Goal: Navigation & Orientation: Find specific page/section

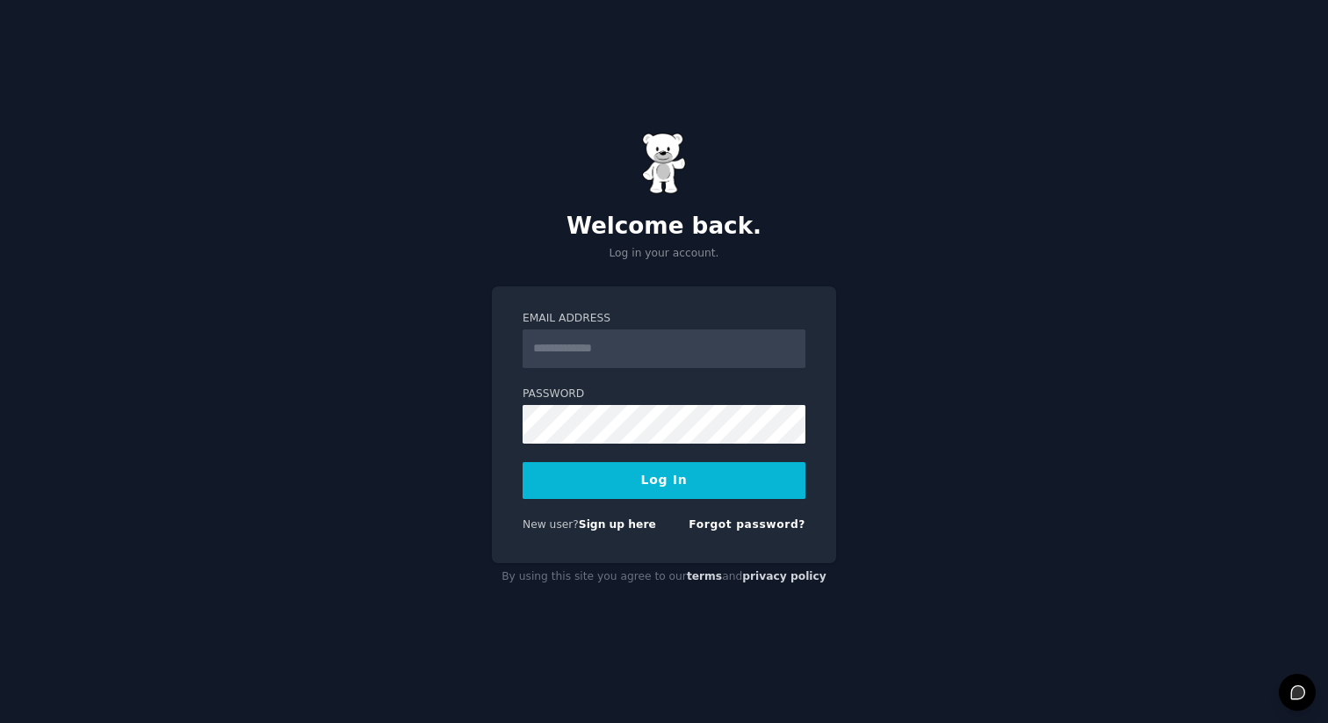
click at [631, 370] on form "Email Address Password Log In New user? Sign up here Forgot password?" at bounding box center [664, 425] width 283 height 228
click at [610, 352] on input "Email Address" at bounding box center [664, 348] width 283 height 39
type input "**********"
click at [654, 487] on button "Log In" at bounding box center [664, 480] width 283 height 37
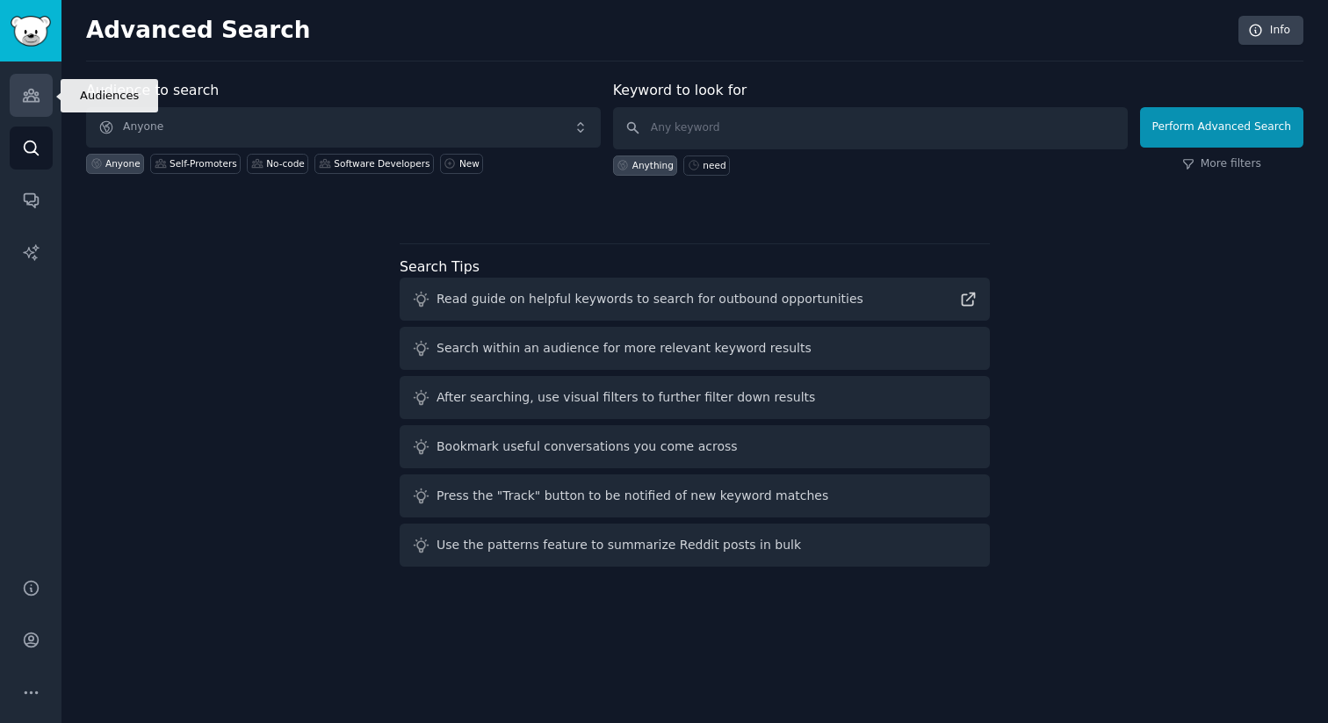
click at [25, 105] on link "Audiences" at bounding box center [31, 95] width 43 height 43
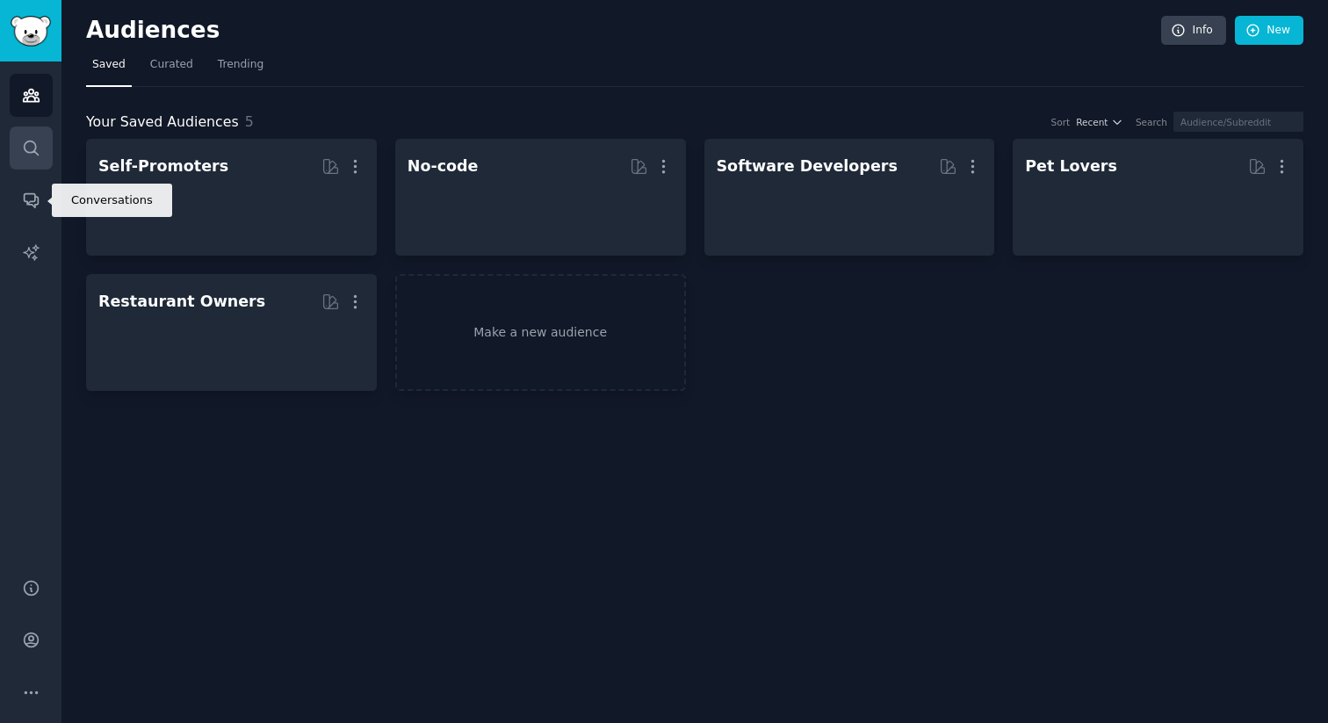
click at [32, 163] on link "Search" at bounding box center [31, 147] width 43 height 43
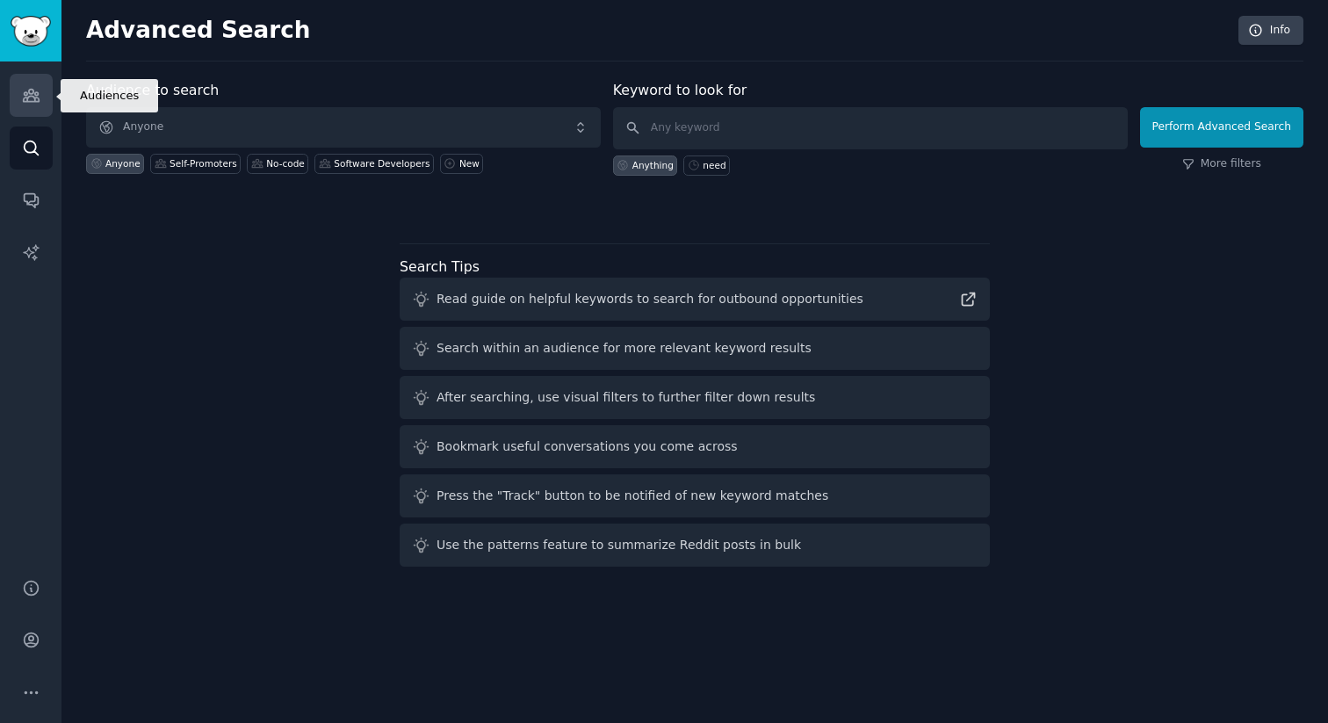
click at [38, 110] on link "Audiences" at bounding box center [31, 95] width 43 height 43
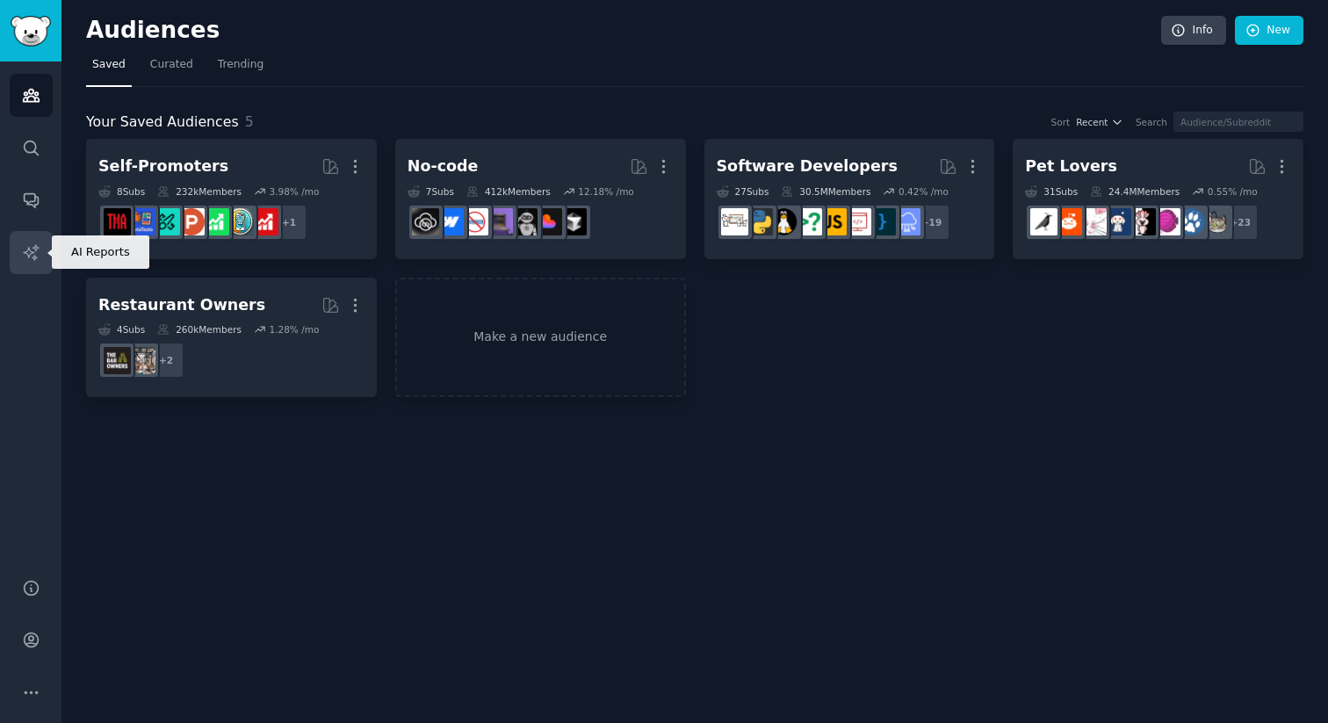
click at [50, 249] on link "AI Reports" at bounding box center [31, 252] width 43 height 43
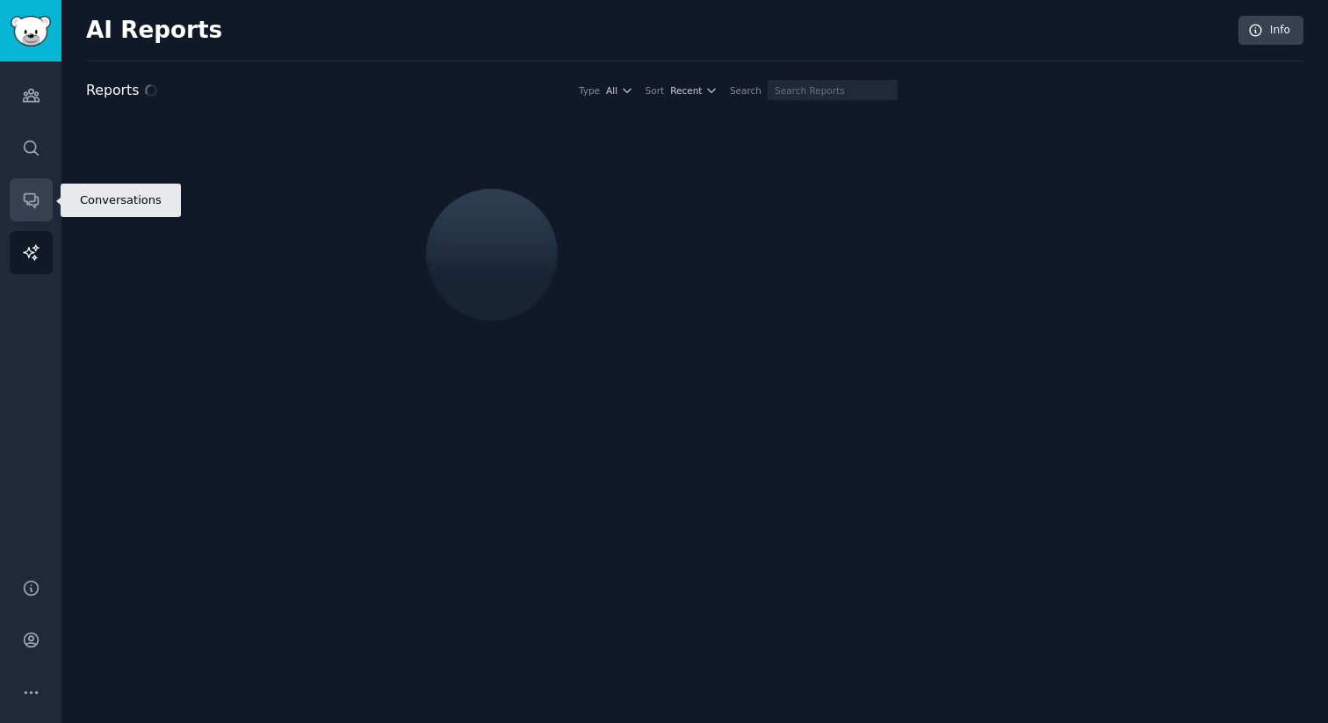
click at [39, 210] on link "Conversations" at bounding box center [31, 199] width 43 height 43
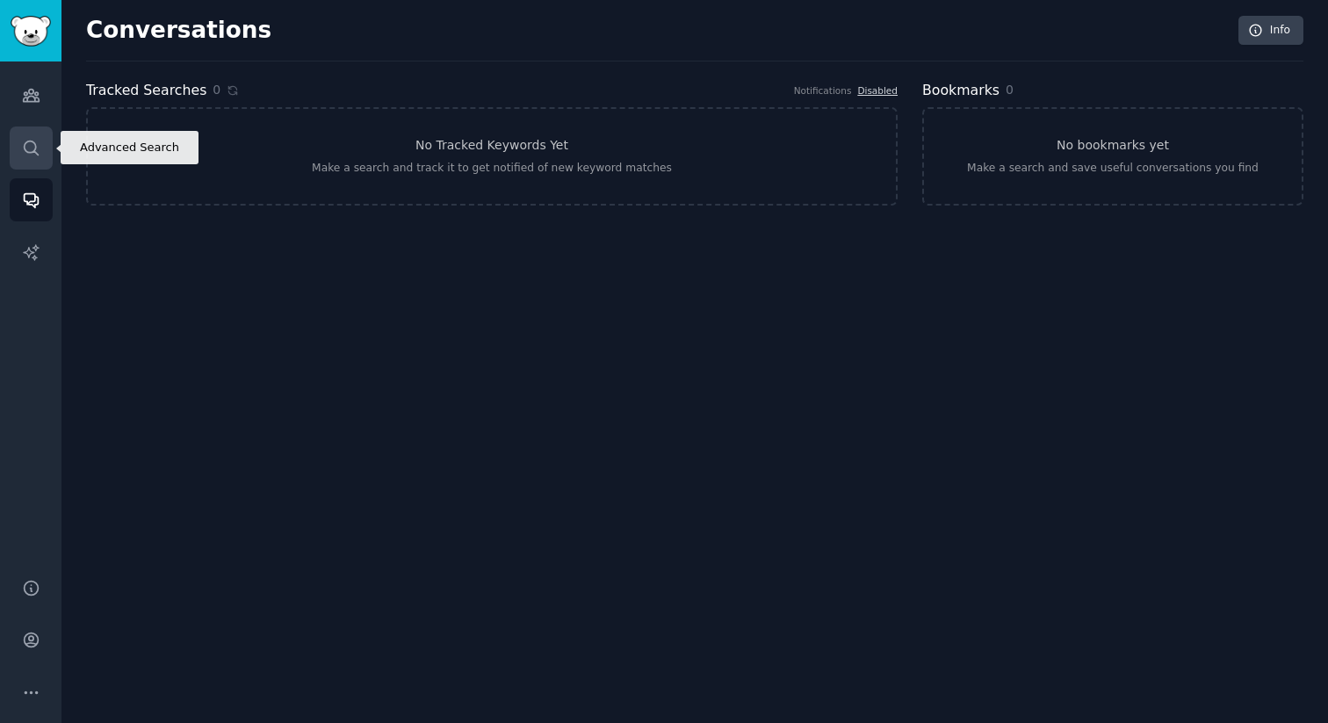
click at [25, 165] on link "Search" at bounding box center [31, 147] width 43 height 43
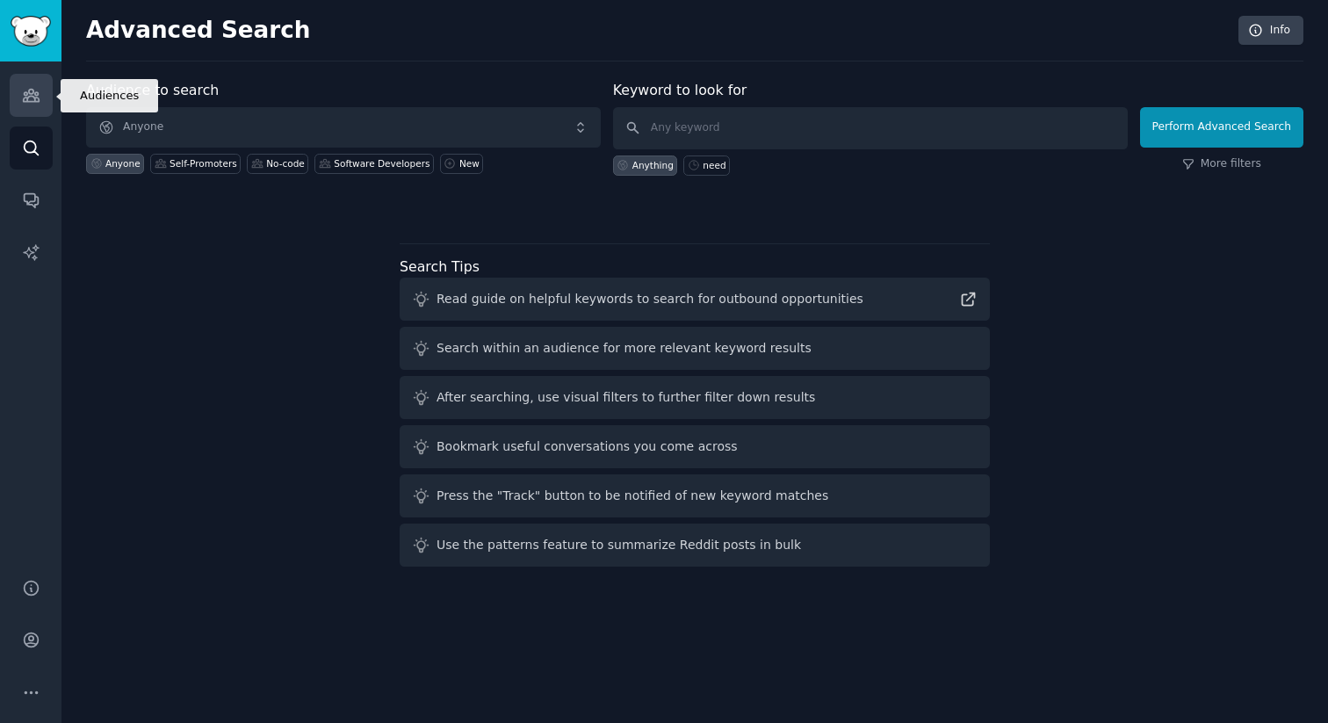
click at [25, 101] on icon "Sidebar" at bounding box center [31, 96] width 16 height 12
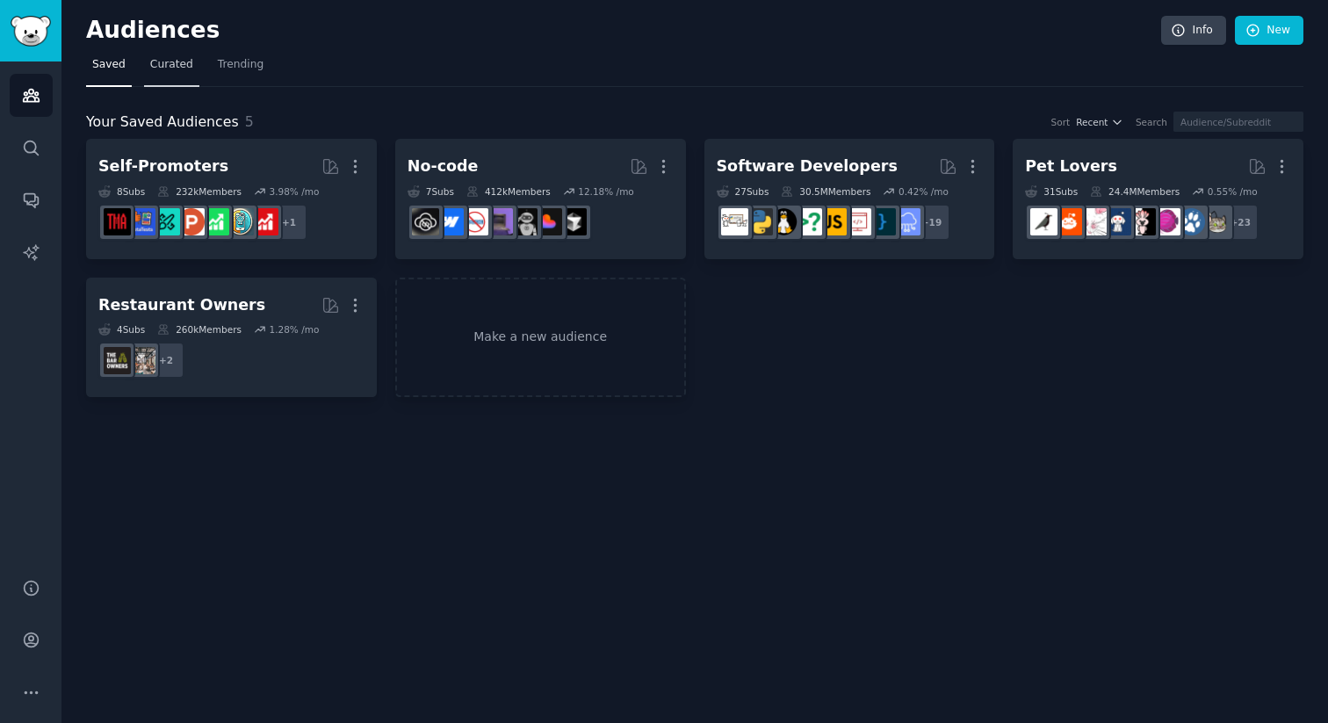
click at [164, 69] on span "Curated" at bounding box center [171, 65] width 43 height 16
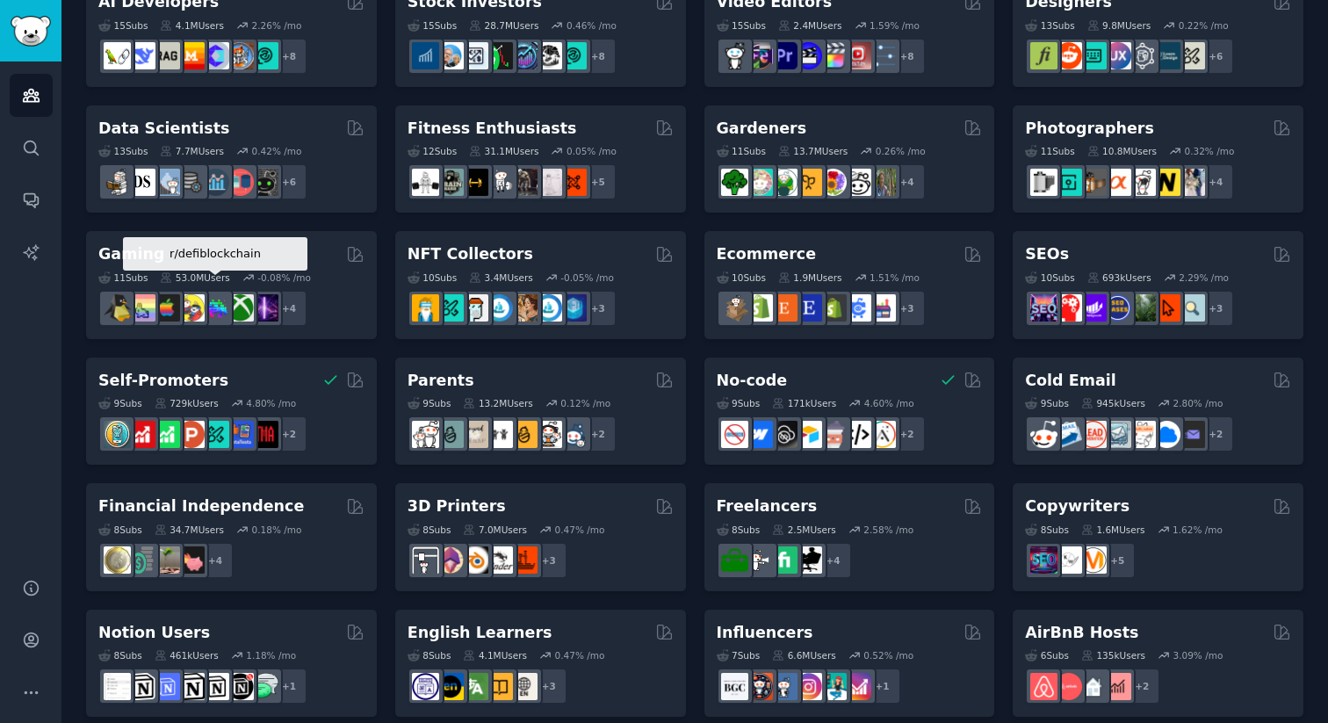
scroll to position [436, 0]
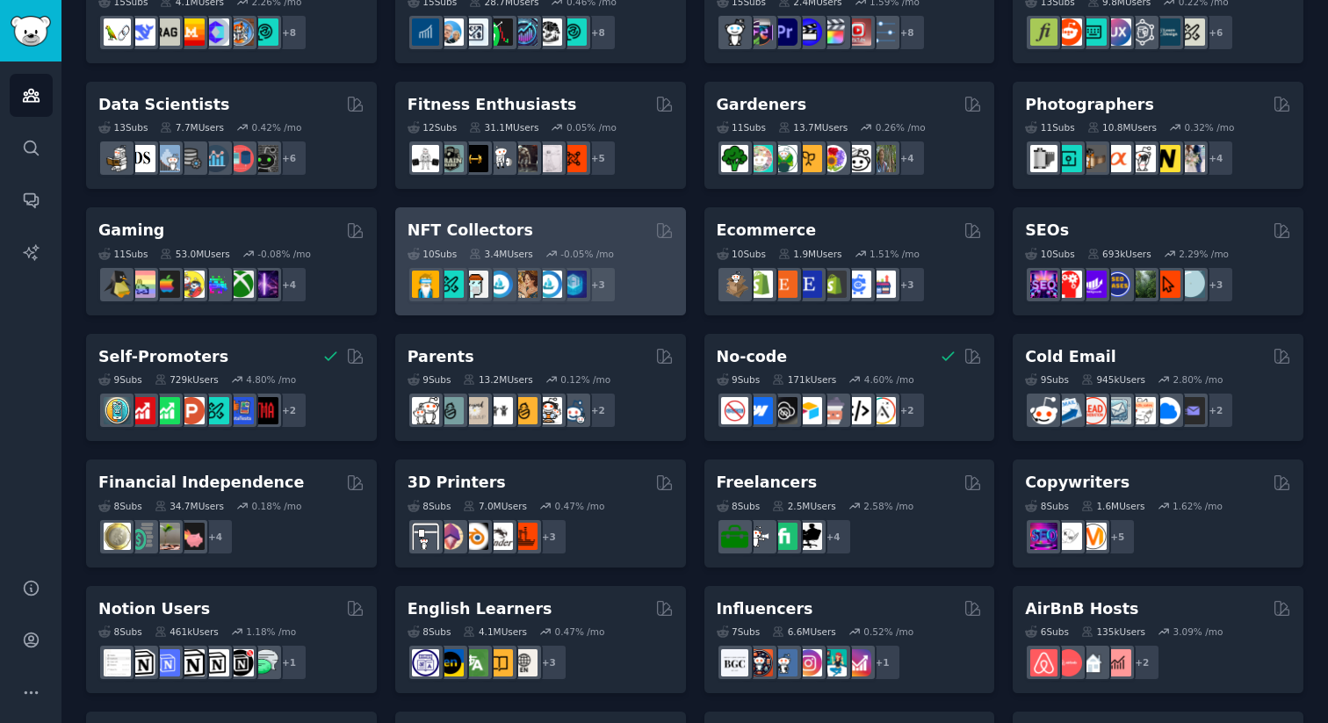
click at [471, 232] on h2 "NFT Collectors" at bounding box center [471, 231] width 126 height 22
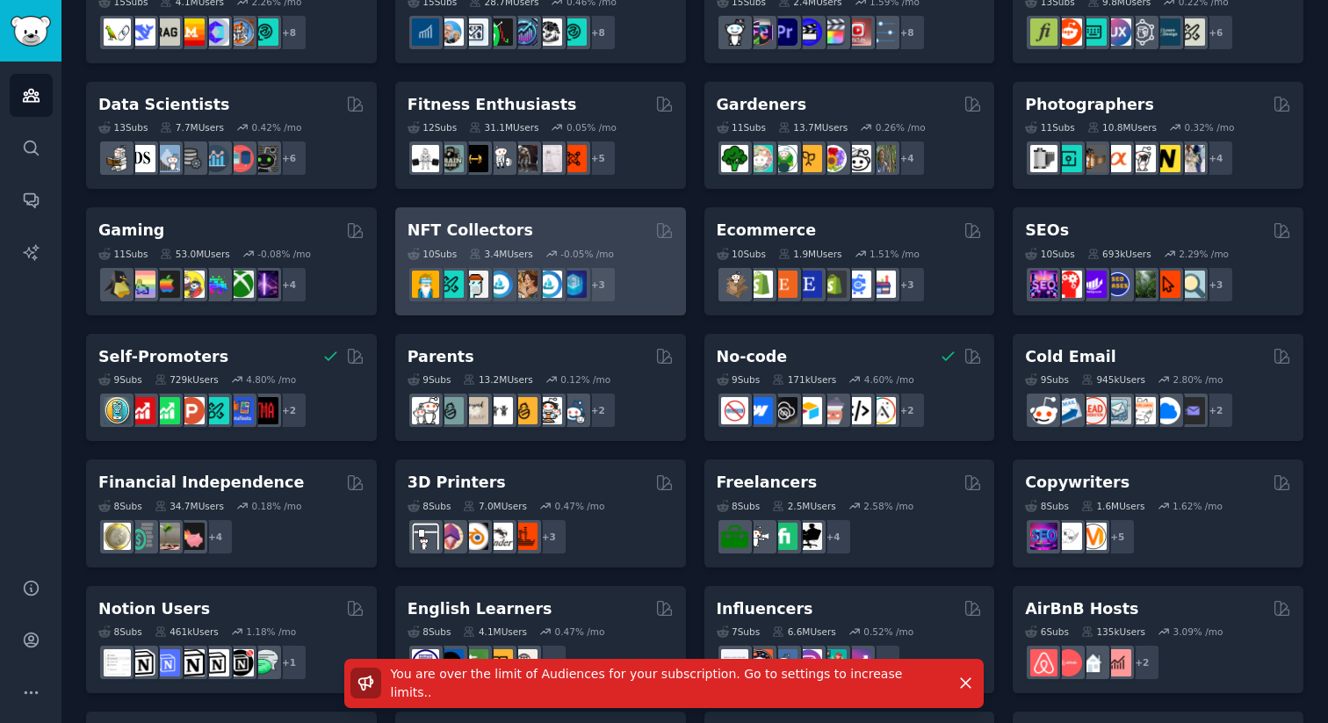
click at [453, 232] on h2 "NFT Collectors" at bounding box center [471, 231] width 126 height 22
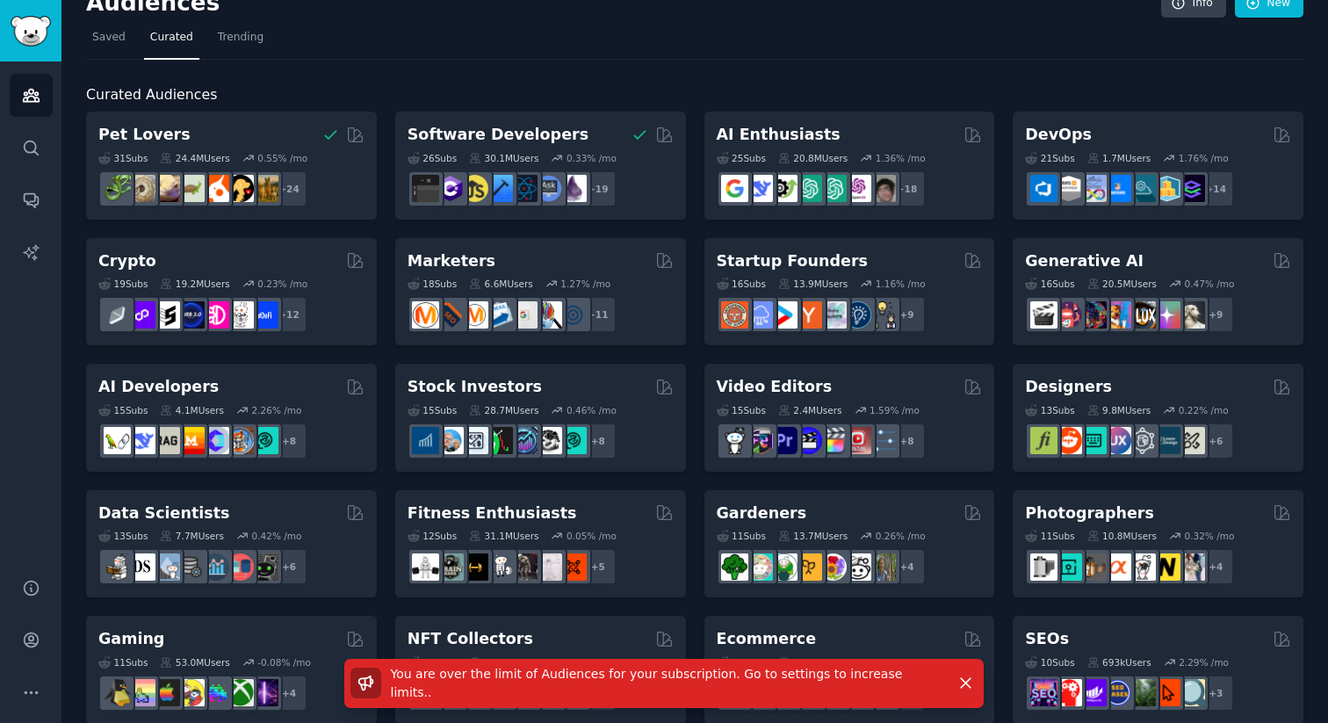
scroll to position [0, 0]
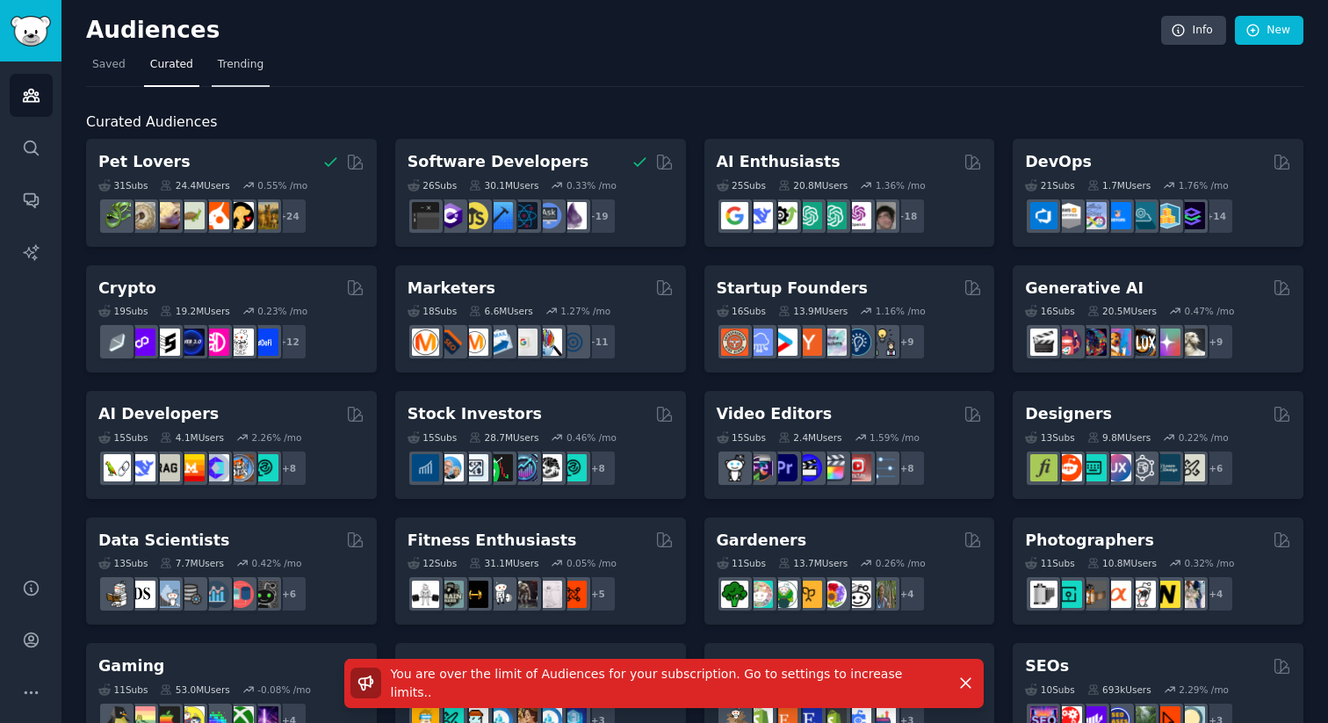
click at [247, 63] on span "Trending" at bounding box center [241, 65] width 46 height 16
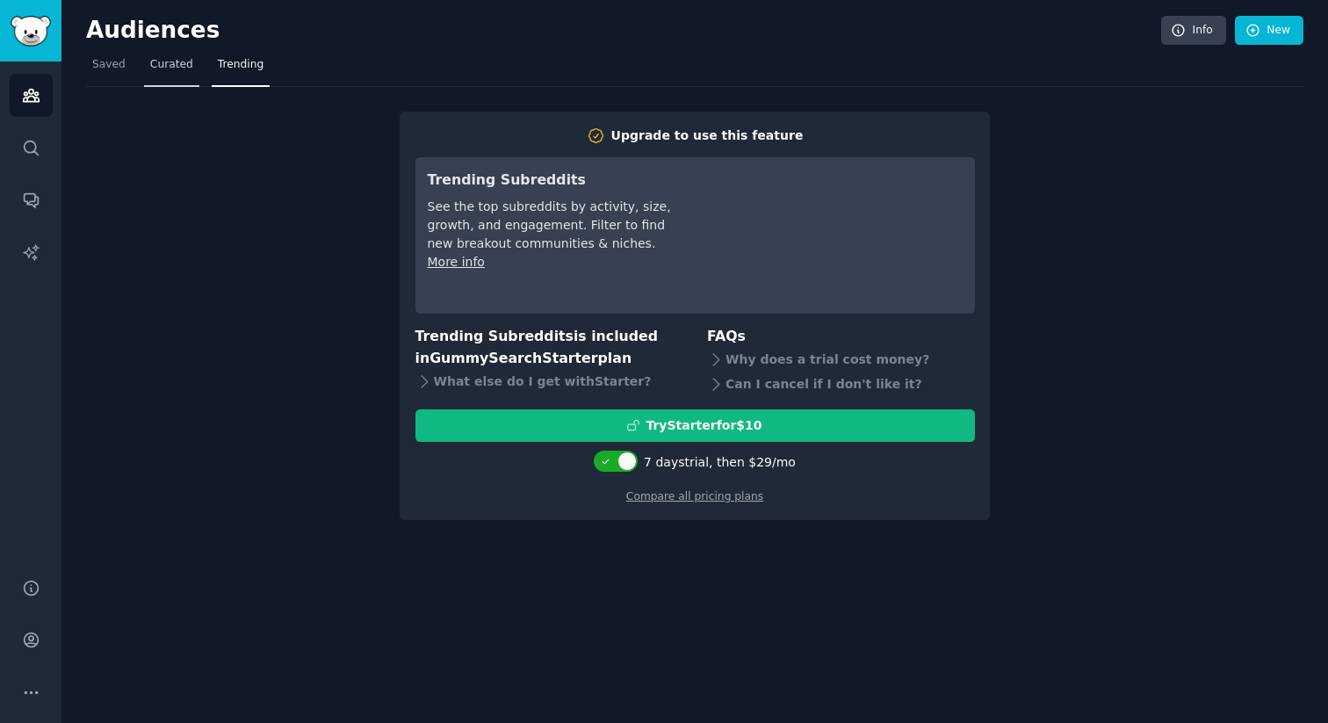
click at [193, 71] on link "Curated" at bounding box center [171, 69] width 55 height 36
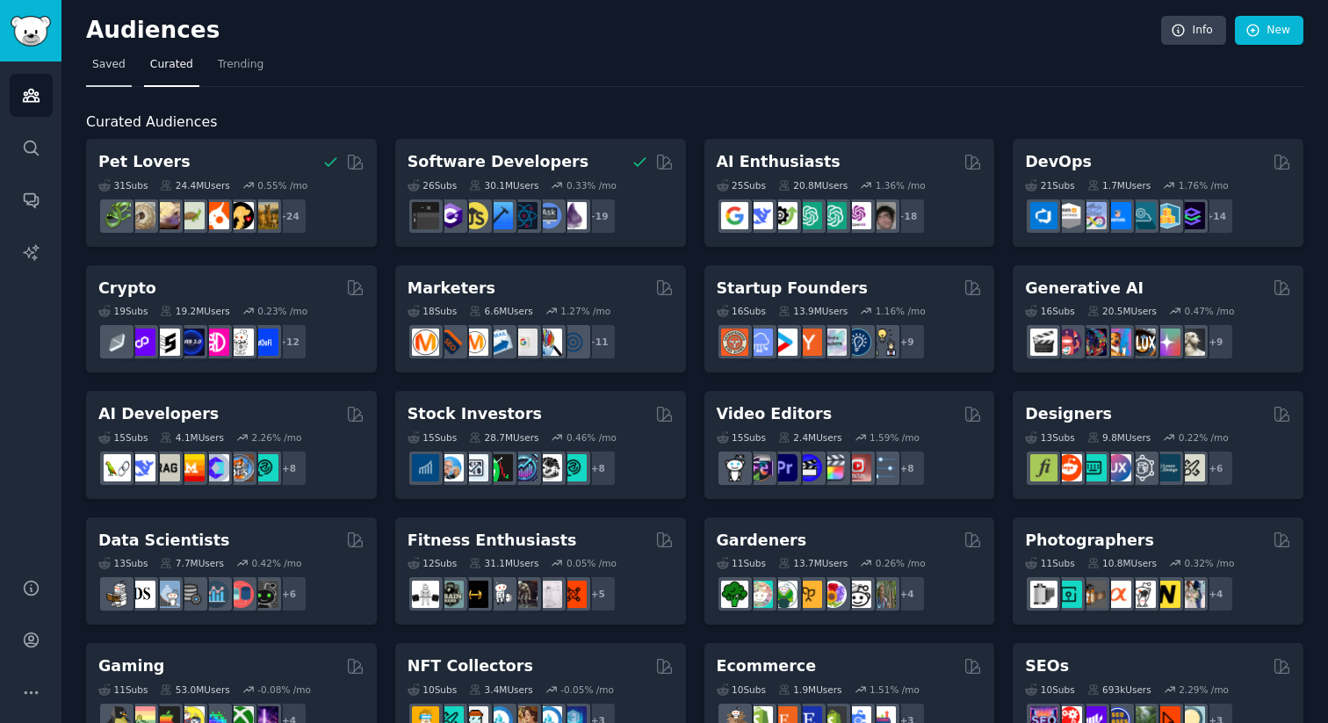
click at [124, 71] on link "Saved" at bounding box center [109, 69] width 46 height 36
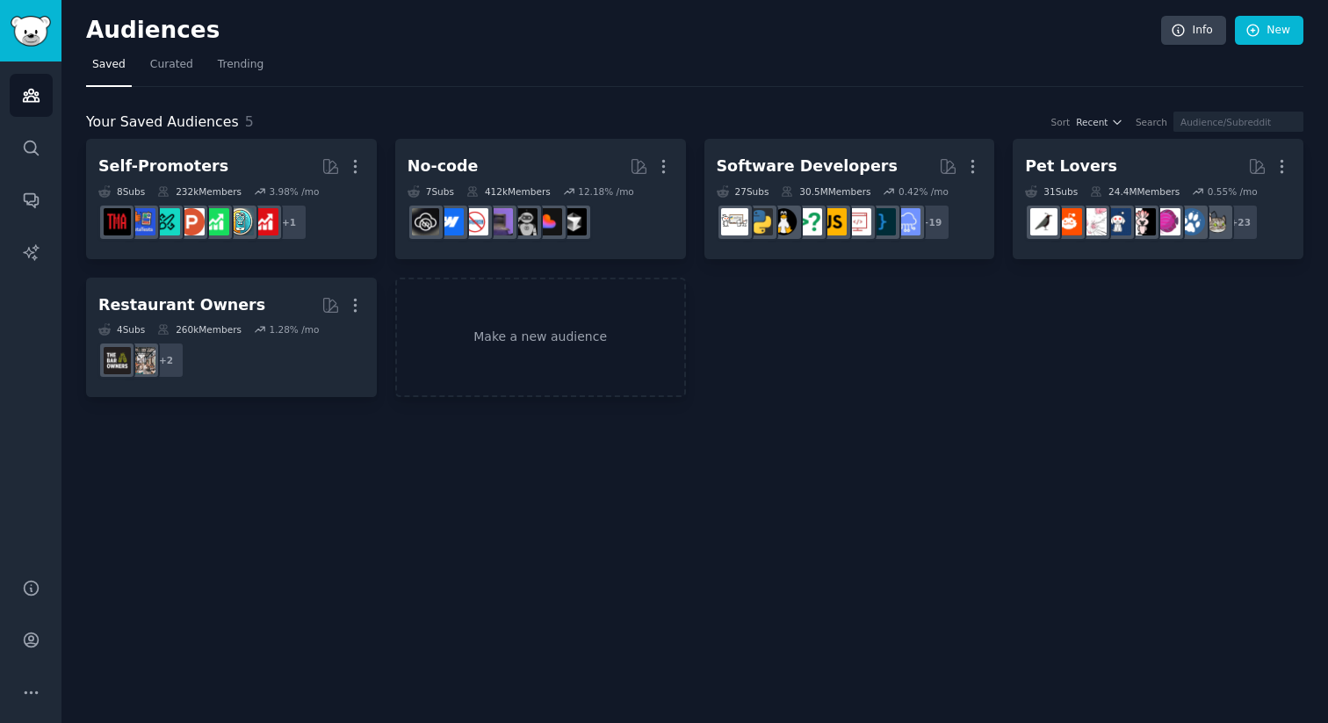
click at [40, 123] on div "Audiences Search Conversations AI Reports" at bounding box center [30, 308] width 61 height 495
click at [40, 132] on link "Search" at bounding box center [31, 147] width 43 height 43
